Goal: Task Accomplishment & Management: Manage account settings

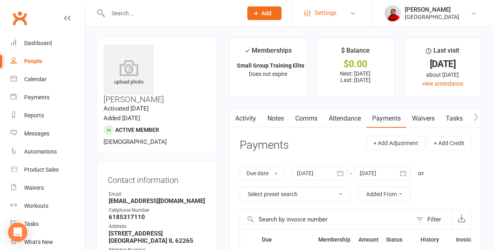
click at [344, 12] on link "Settings" at bounding box center [332, 13] width 56 height 18
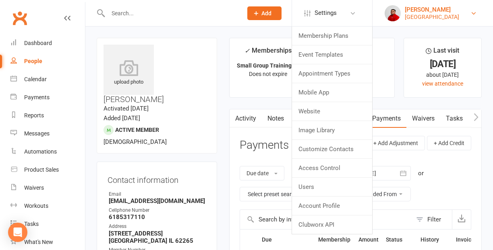
click at [467, 13] on link "Chris Gilbert Gateway East Gym" at bounding box center [433, 13] width 96 height 16
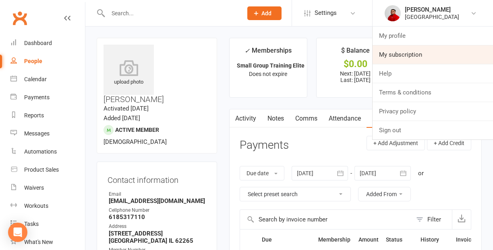
click at [403, 53] on link "My subscription" at bounding box center [432, 55] width 120 height 19
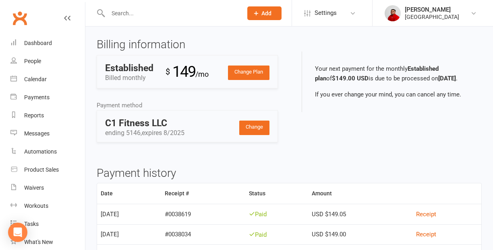
scroll to position [10, 0]
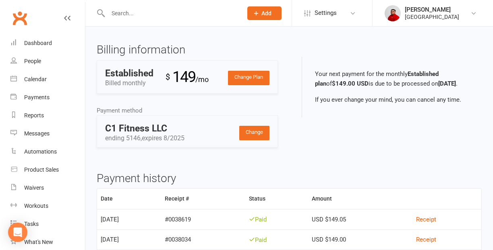
click at [253, 86] on div "Change Plan Established Billed monthly $ 149 /mo" at bounding box center [187, 76] width 181 height 33
click at [251, 80] on link "Change Plan" at bounding box center [248, 78] width 41 height 14
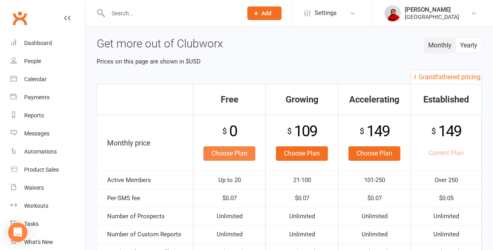
click at [233, 154] on link "Choose Plan" at bounding box center [229, 154] width 52 height 14
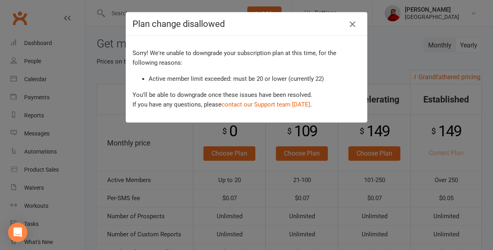
click at [351, 25] on icon "button" at bounding box center [353, 24] width 10 height 10
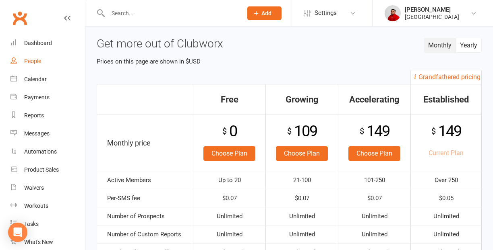
click at [37, 63] on div "People" at bounding box center [32, 61] width 17 height 6
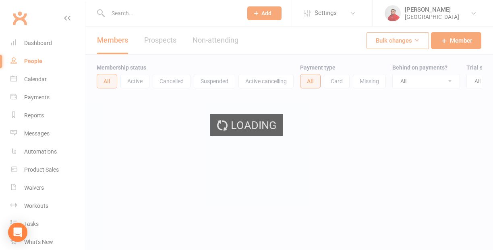
select select "50"
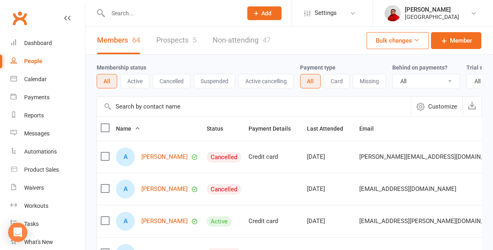
click at [134, 82] on button "Active" at bounding box center [134, 81] width 29 height 14
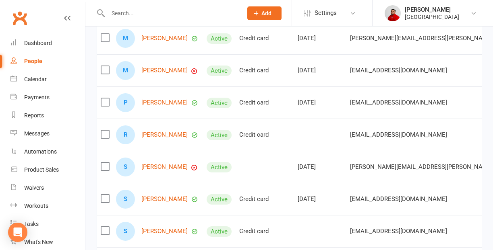
scroll to position [538, 0]
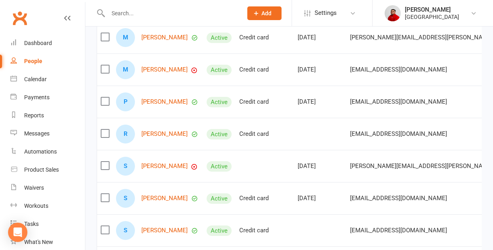
click at [107, 165] on label at bounding box center [105, 166] width 8 height 8
click at [107, 162] on input "checkbox" at bounding box center [105, 162] width 8 height 0
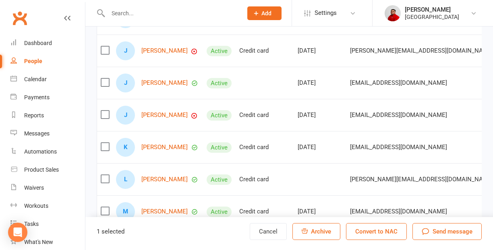
scroll to position [298, 0]
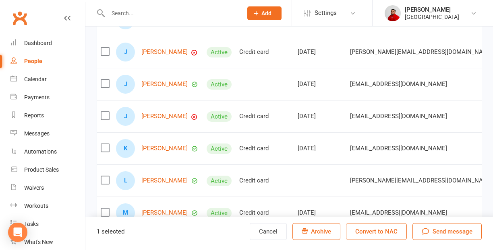
click at [106, 86] on label at bounding box center [105, 84] width 8 height 8
click at [106, 80] on input "checkbox" at bounding box center [105, 80] width 8 height 0
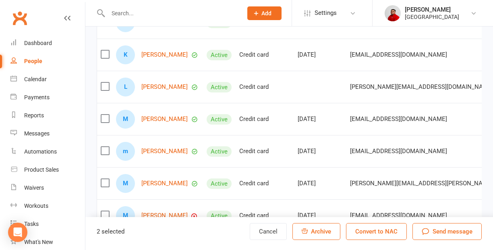
scroll to position [670, 0]
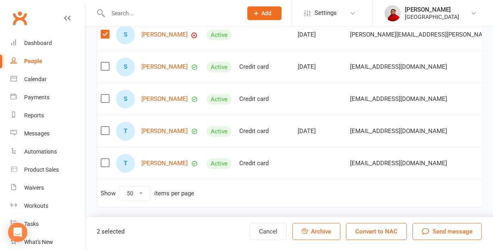
click at [325, 236] on button "Archive" at bounding box center [316, 231] width 48 height 17
click at [371, 232] on button "Convert to NAC" at bounding box center [376, 231] width 61 height 17
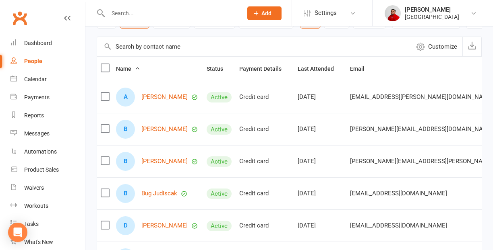
scroll to position [0, 0]
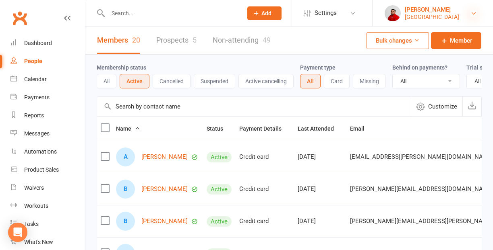
click at [474, 13] on icon at bounding box center [473, 13] width 6 height 6
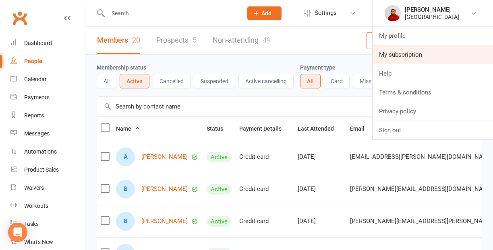
click at [408, 54] on link "My subscription" at bounding box center [432, 55] width 120 height 19
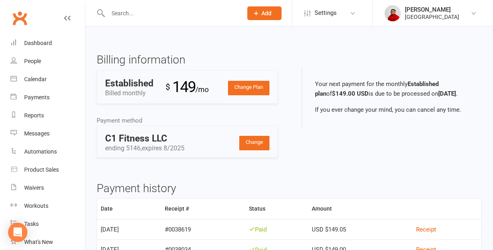
click at [240, 91] on link "Change Plan" at bounding box center [248, 88] width 41 height 14
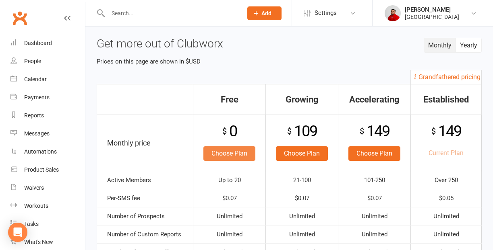
click at [229, 154] on link "Choose Plan" at bounding box center [229, 154] width 52 height 14
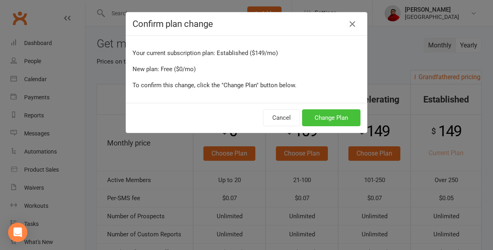
click at [331, 120] on button "Change Plan" at bounding box center [331, 118] width 58 height 17
